Goal: Task Accomplishment & Management: Use online tool/utility

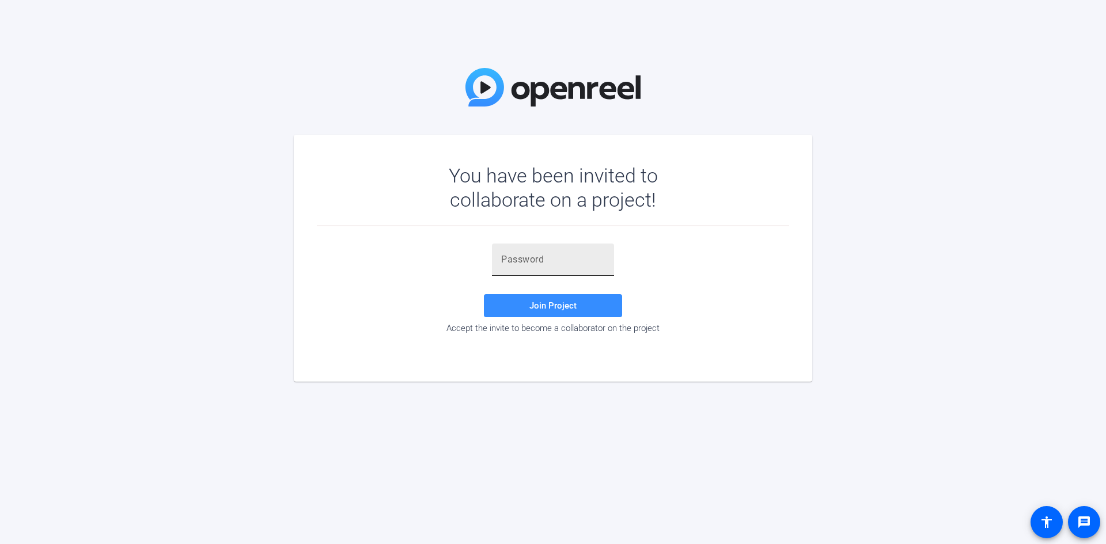
click at [585, 249] on div at bounding box center [553, 260] width 104 height 32
paste input "fyu0CE"
type input "fyu0CE"
click at [566, 305] on span "Join Project" at bounding box center [552, 306] width 47 height 10
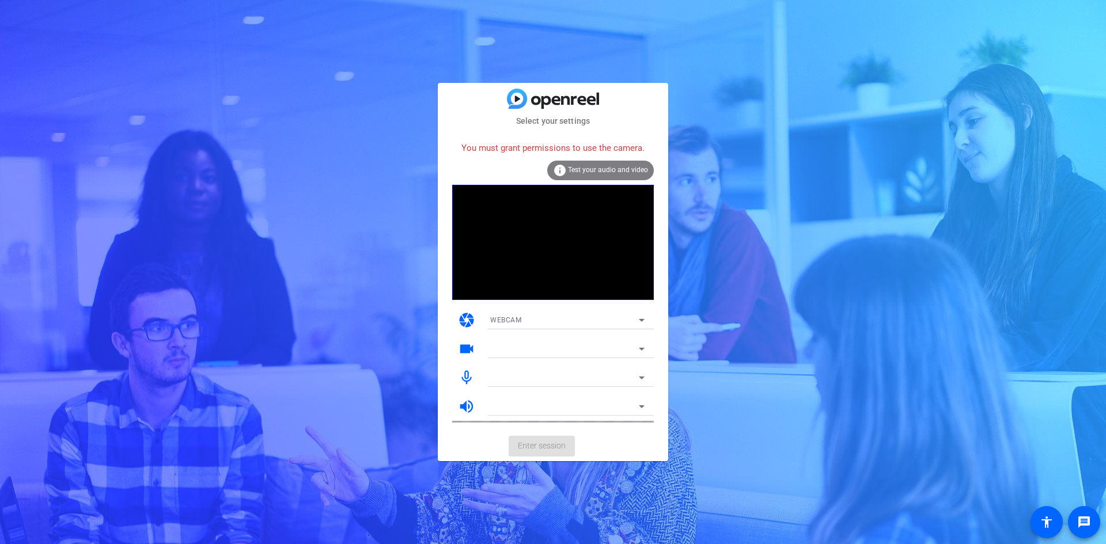
click at [607, 171] on span "Test your audio and video" at bounding box center [608, 170] width 80 height 8
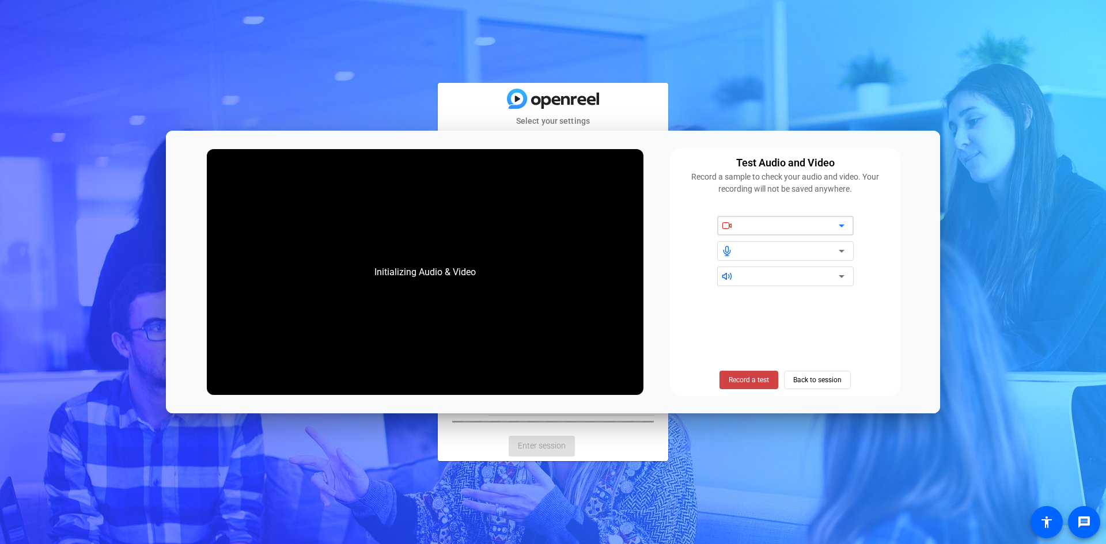
click at [844, 228] on icon at bounding box center [842, 226] width 14 height 14
click at [834, 228] on div at bounding box center [790, 226] width 98 height 14
click at [753, 378] on span "Record a test" at bounding box center [749, 380] width 40 height 10
click at [838, 220] on icon at bounding box center [842, 226] width 14 height 14
click at [843, 249] on icon at bounding box center [842, 251] width 14 height 14
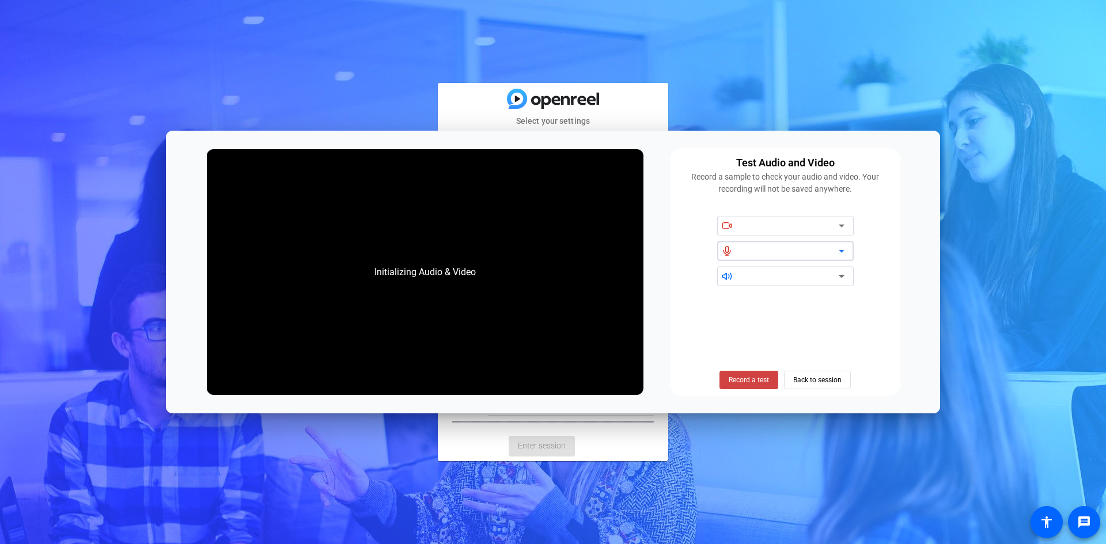
click at [840, 279] on icon at bounding box center [842, 277] width 14 height 14
click at [845, 280] on icon at bounding box center [842, 277] width 14 height 14
click at [840, 230] on icon at bounding box center [842, 226] width 14 height 14
click at [835, 247] on icon at bounding box center [842, 251] width 14 height 14
click at [456, 267] on div "Initializing Audio & Video" at bounding box center [425, 272] width 124 height 37
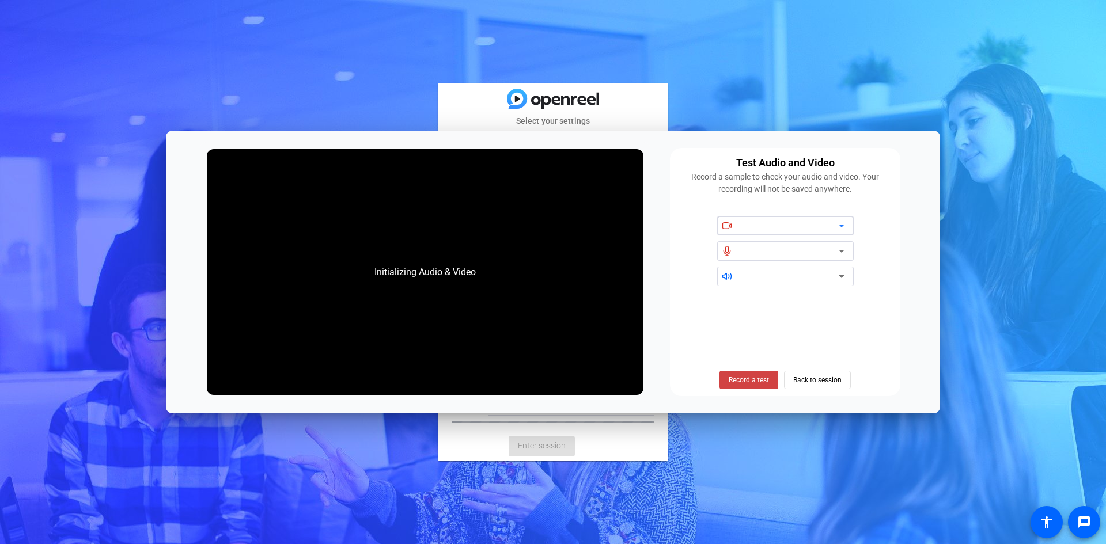
click at [838, 224] on icon at bounding box center [842, 226] width 14 height 14
click at [835, 243] on div at bounding box center [793, 251] width 104 height 20
click at [836, 274] on icon at bounding box center [842, 277] width 14 height 14
click at [809, 377] on span "Back to session" at bounding box center [817, 380] width 48 height 22
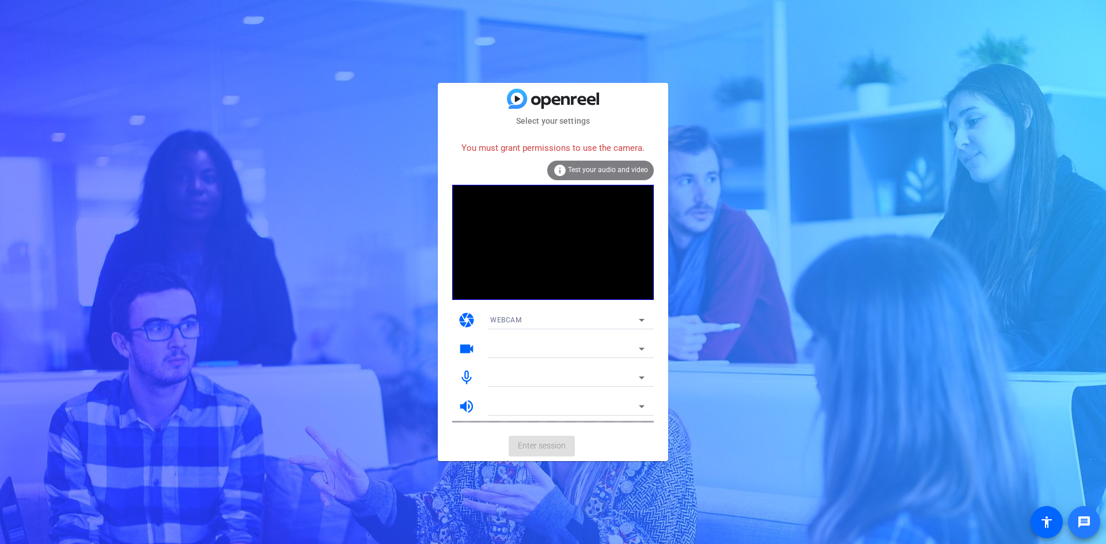
click at [1077, 523] on mat-icon "message" at bounding box center [1084, 523] width 14 height 14
click at [1061, 153] on div "Select your settings You must grant permissions to use the camera. info Test yo…" at bounding box center [553, 272] width 1106 height 544
click at [640, 315] on icon at bounding box center [642, 320] width 14 height 14
click at [681, 335] on div at bounding box center [553, 272] width 1106 height 544
click at [646, 347] on icon at bounding box center [642, 349] width 14 height 14
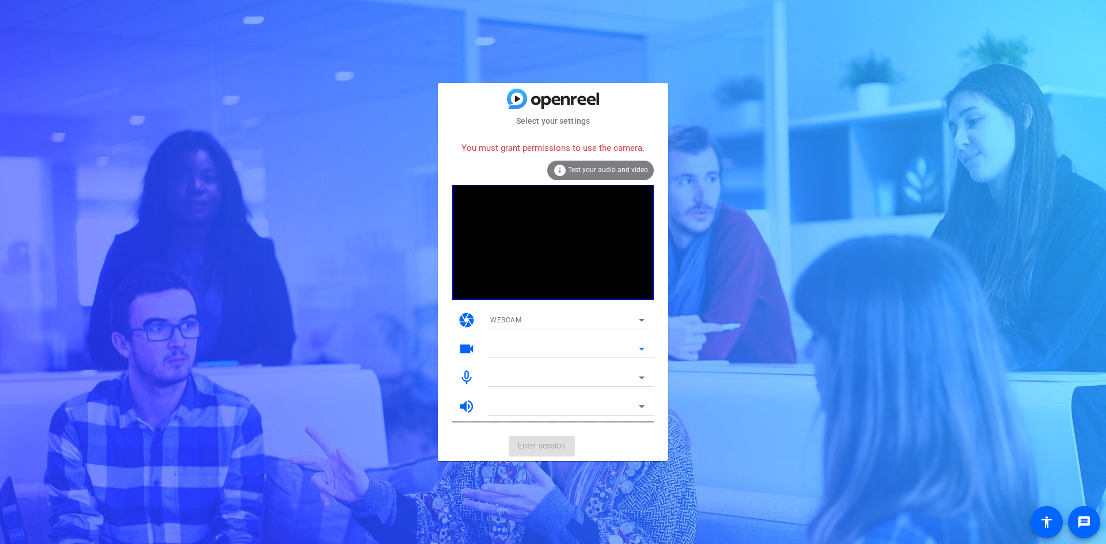
click at [643, 319] on icon at bounding box center [642, 320] width 14 height 14
click at [563, 364] on mat-option "DESKTOP" at bounding box center [567, 362] width 173 height 18
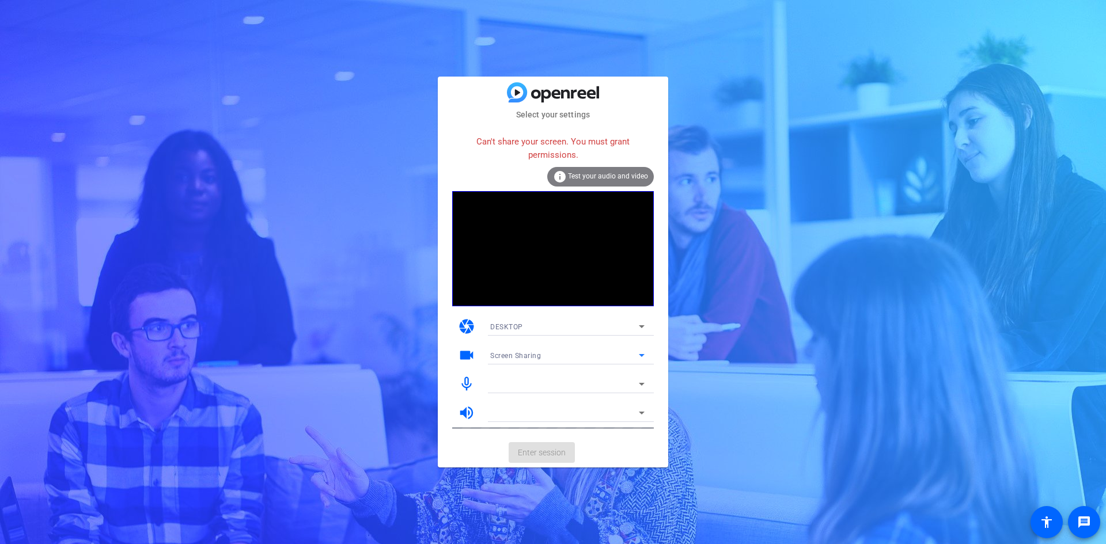
click at [641, 353] on icon at bounding box center [642, 356] width 14 height 14
click at [610, 376] on mat-option "Screen Sharing" at bounding box center [567, 378] width 173 height 18
click at [646, 382] on icon at bounding box center [642, 384] width 14 height 14
click at [638, 385] on icon at bounding box center [642, 384] width 14 height 14
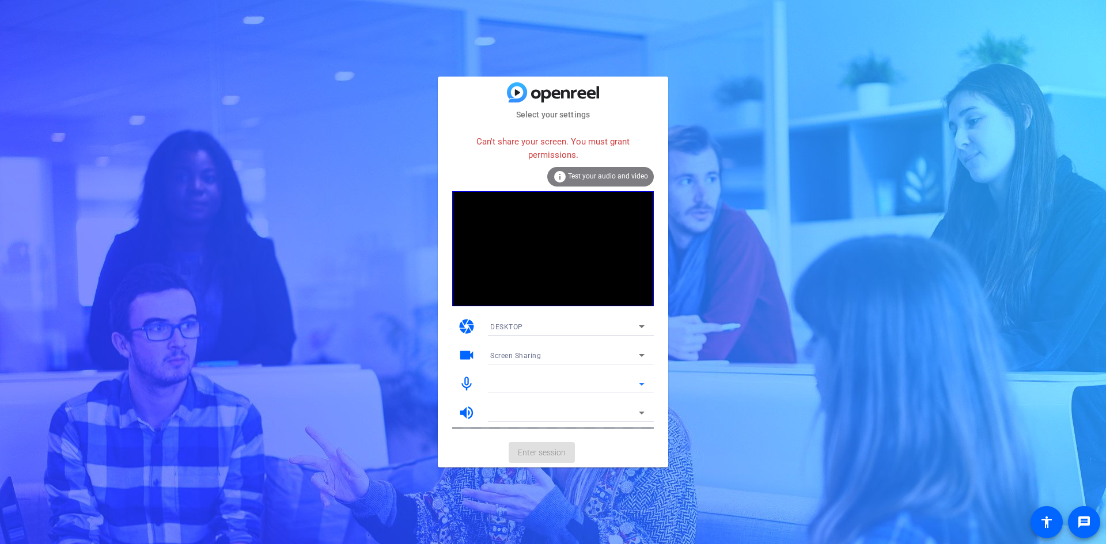
click at [530, 380] on div at bounding box center [564, 384] width 149 height 14
click at [465, 381] on mat-icon "mic_none" at bounding box center [466, 384] width 17 height 17
click at [516, 381] on div at bounding box center [564, 384] width 149 height 14
click at [594, 177] on span "Test your audio and video" at bounding box center [608, 176] width 80 height 8
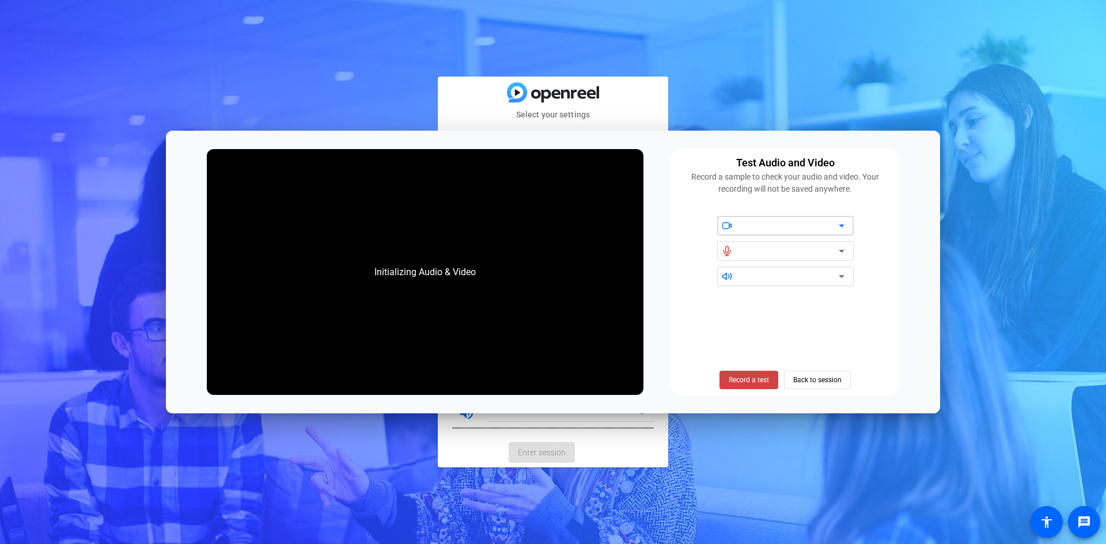
click at [843, 229] on icon at bounding box center [842, 226] width 14 height 14
click at [843, 252] on icon at bounding box center [842, 251] width 14 height 14
click at [843, 281] on icon at bounding box center [842, 277] width 14 height 14
click at [839, 251] on icon at bounding box center [842, 251] width 14 height 14
click at [839, 224] on icon at bounding box center [842, 226] width 14 height 14
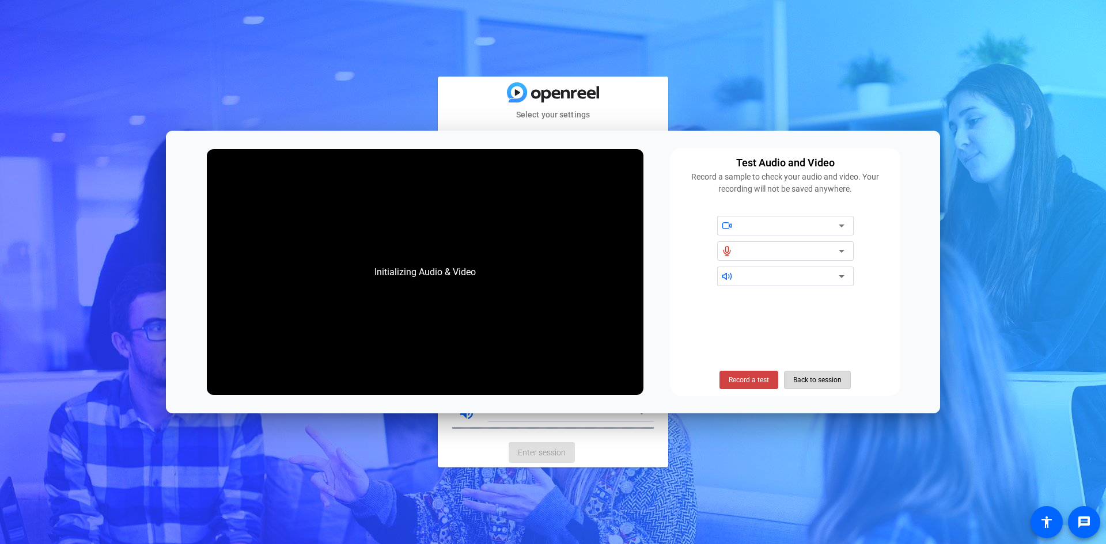
click at [825, 380] on span "Back to session" at bounding box center [817, 380] width 48 height 22
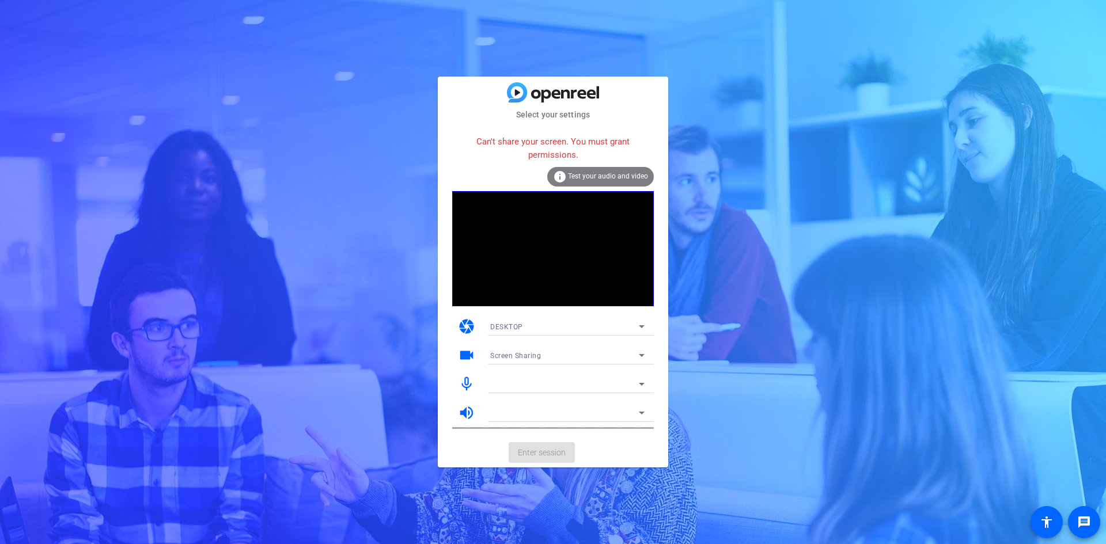
click at [803, 332] on div "Select your settings Can't share your screen. You must grant permissions. info …" at bounding box center [553, 272] width 1106 height 544
click at [645, 330] on icon at bounding box center [642, 327] width 14 height 14
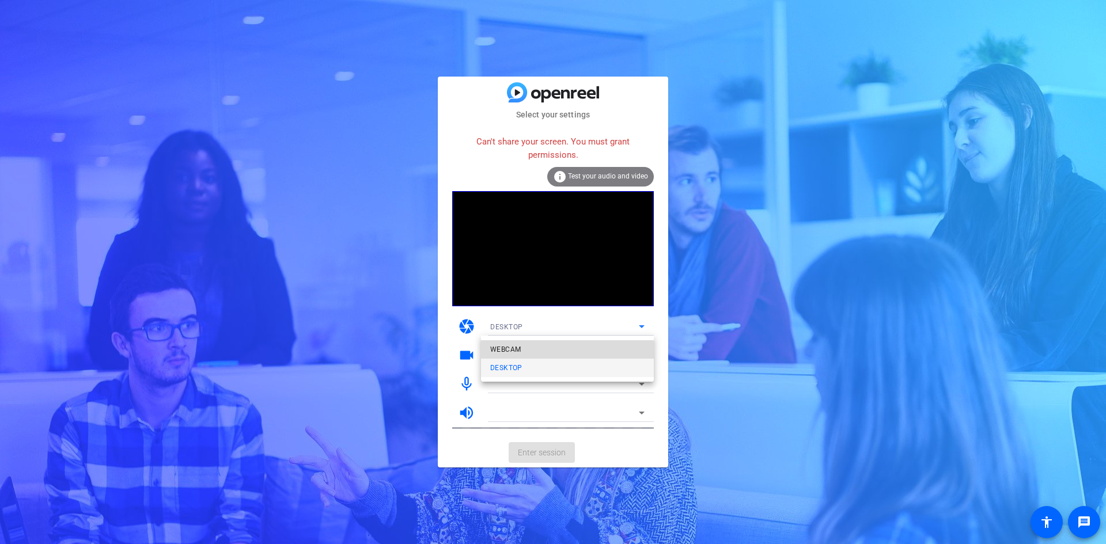
click at [623, 347] on mat-option "WEBCAM" at bounding box center [567, 349] width 173 height 18
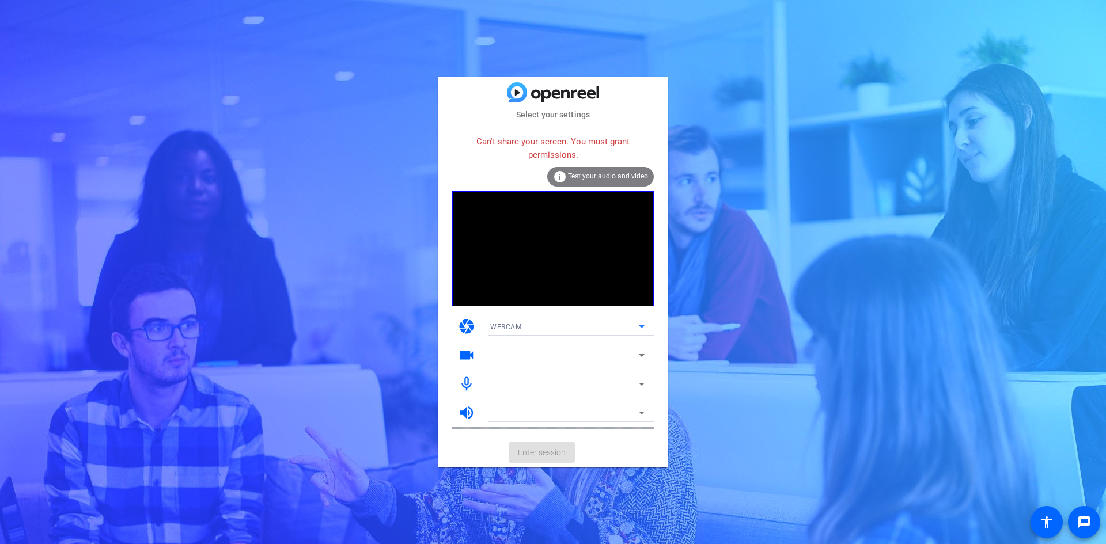
click at [639, 352] on icon at bounding box center [642, 356] width 14 height 14
click at [640, 359] on icon at bounding box center [642, 356] width 14 height 14
click at [713, 332] on div "Select your settings Can't share your screen. You must grant permissions. info …" at bounding box center [553, 272] width 1106 height 544
click at [872, 241] on div "Select your settings Can't share your screen. You must grant permissions. info …" at bounding box center [553, 272] width 1106 height 544
click at [345, 29] on div "Select your settings Can't share your screen. You must grant permissions. info …" at bounding box center [553, 272] width 1106 height 544
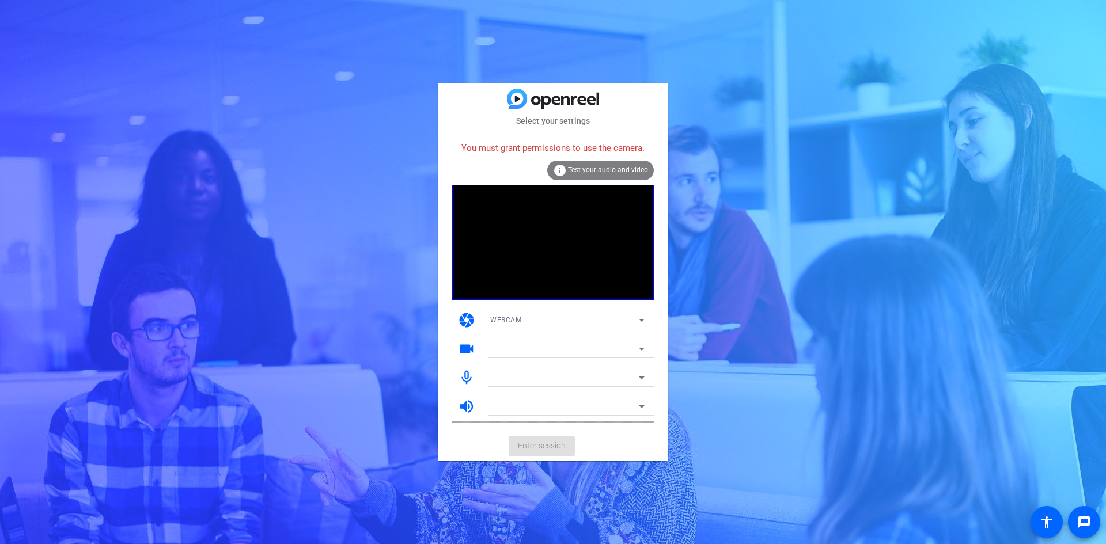
click at [758, 187] on div "Select your settings You must grant permissions to use the camera. info Test yo…" at bounding box center [553, 272] width 1106 height 544
click at [643, 350] on icon at bounding box center [642, 349] width 14 height 14
click at [639, 372] on icon at bounding box center [642, 378] width 14 height 14
click at [643, 403] on icon at bounding box center [642, 407] width 14 height 14
click at [644, 372] on icon at bounding box center [642, 378] width 14 height 14
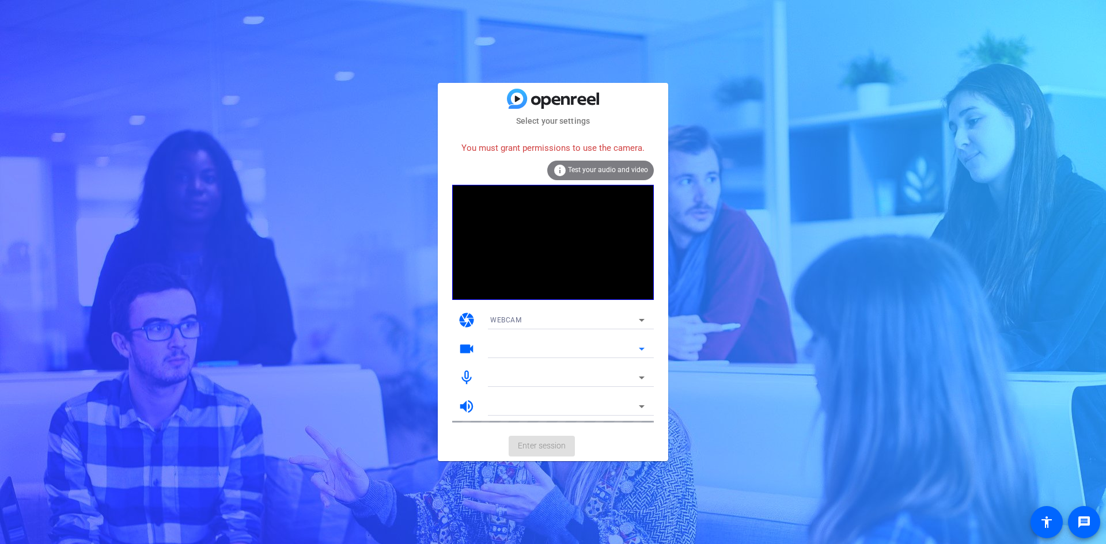
click at [642, 344] on icon at bounding box center [642, 349] width 14 height 14
click at [642, 317] on icon at bounding box center [642, 320] width 14 height 14
click at [673, 331] on div at bounding box center [553, 272] width 1106 height 544
click at [679, 370] on div "Select your settings You must grant permissions to use the camera. info Test yo…" at bounding box center [553, 272] width 1106 height 544
click at [526, 321] on div "WEBCAM" at bounding box center [564, 320] width 149 height 14
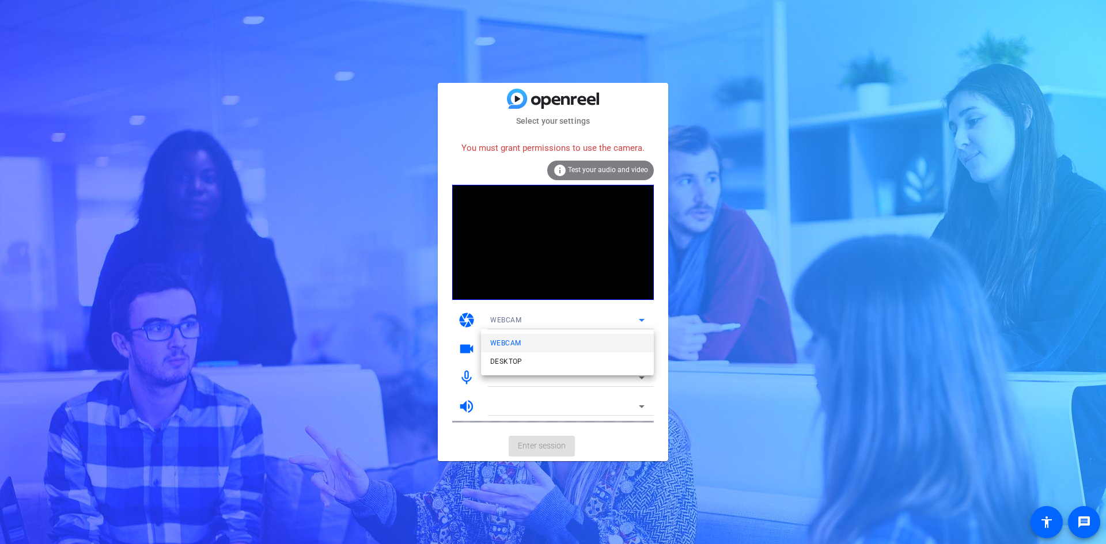
click at [456, 449] on div at bounding box center [553, 272] width 1106 height 544
click at [648, 320] on icon at bounding box center [642, 320] width 14 height 14
click at [648, 320] on div at bounding box center [553, 272] width 1106 height 544
click at [640, 353] on icon at bounding box center [642, 349] width 14 height 14
click at [642, 350] on icon at bounding box center [642, 349] width 6 height 3
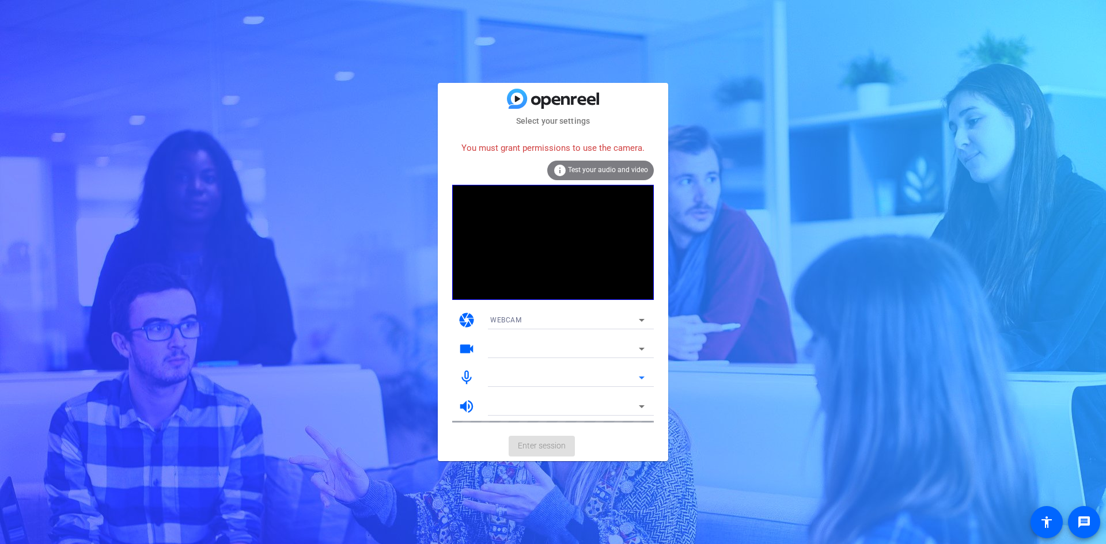
click at [641, 377] on icon at bounding box center [642, 378] width 6 height 3
click at [640, 408] on icon at bounding box center [642, 407] width 14 height 14
click at [210, 60] on div "Select your settings You must grant permissions to use the camera. info Test yo…" at bounding box center [553, 272] width 1106 height 544
click at [191, 260] on div "Select your settings You must grant permissions to use the camera. info Test yo…" at bounding box center [553, 272] width 1106 height 544
click at [261, 55] on div "Select your settings You must grant permissions to use the camera. info Test yo…" at bounding box center [553, 272] width 1106 height 544
